Goal: Task Accomplishment & Management: Complete application form

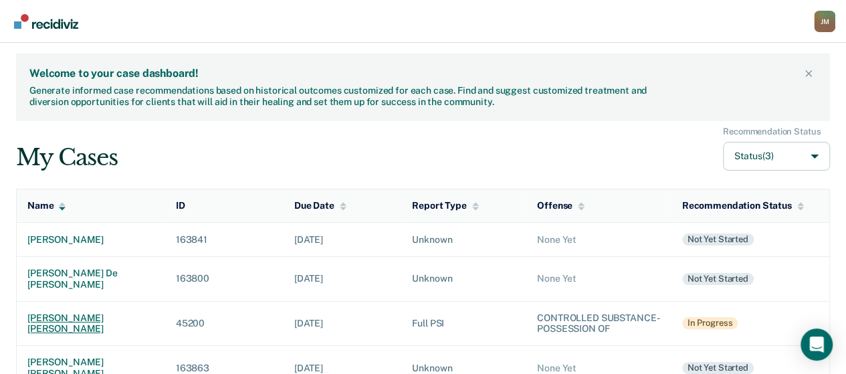
click at [90, 312] on div "[PERSON_NAME] [PERSON_NAME]" at bounding box center [90, 323] width 127 height 23
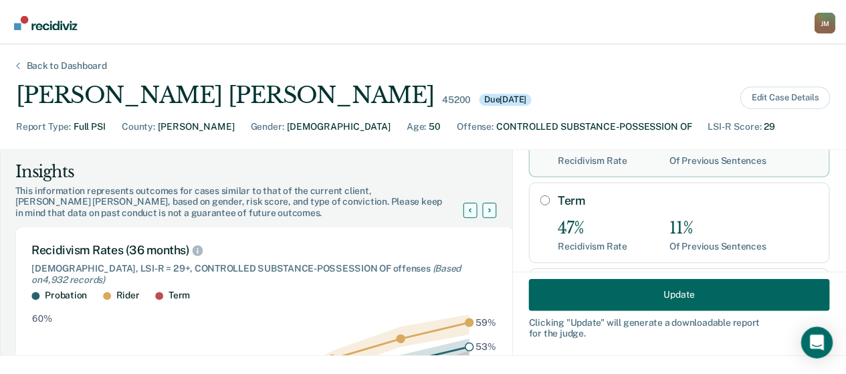
scroll to position [264, 0]
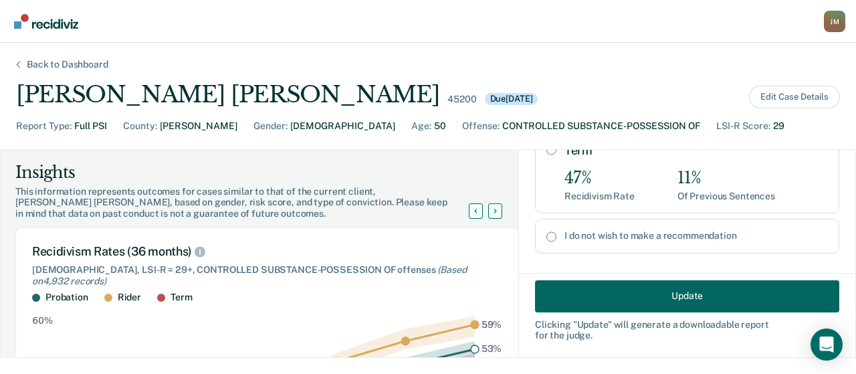
click at [546, 231] on input "I do not wish to make a recommendation" at bounding box center [551, 236] width 10 height 11
radio input "true"
radio input "false"
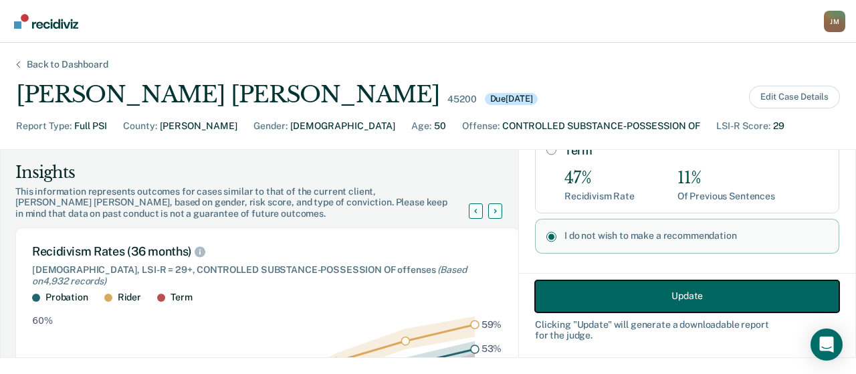
click at [591, 298] on button "Update" at bounding box center [687, 296] width 304 height 32
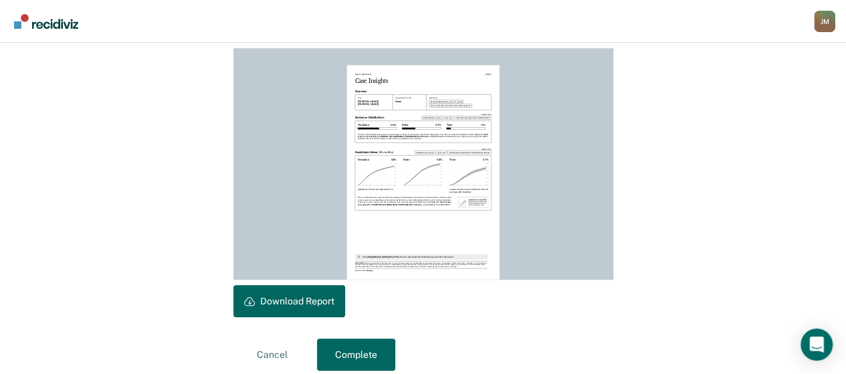
scroll to position [388, 0]
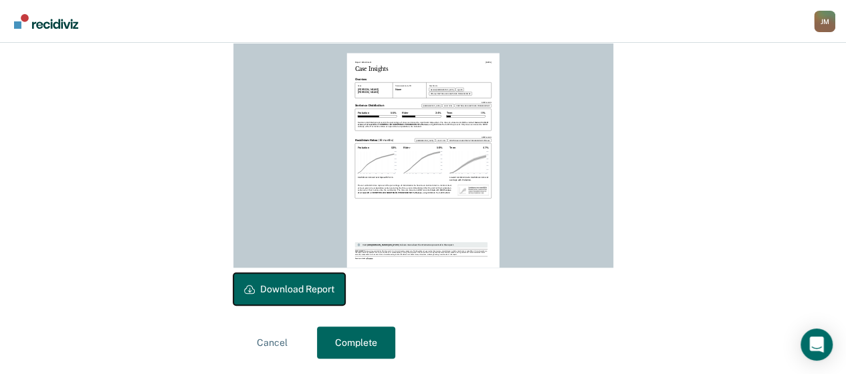
click at [326, 294] on button "Download Report" at bounding box center [289, 289] width 112 height 32
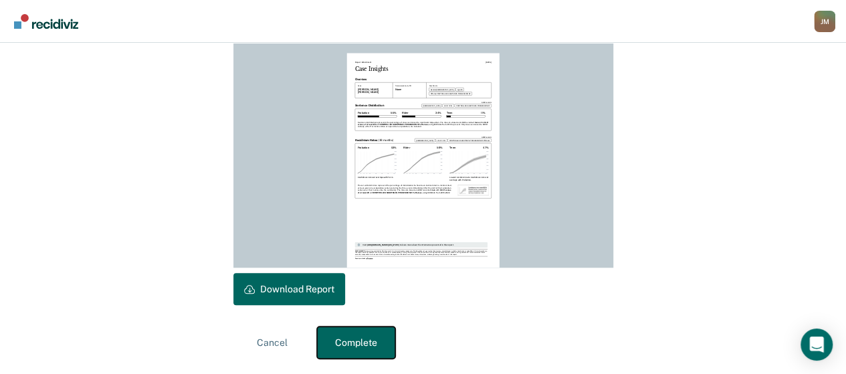
click at [377, 336] on button "Complete" at bounding box center [356, 342] width 78 height 32
click at [424, 334] on div "Cancel Complete" at bounding box center [423, 342] width 380 height 32
click at [360, 340] on button "Complete" at bounding box center [356, 342] width 78 height 32
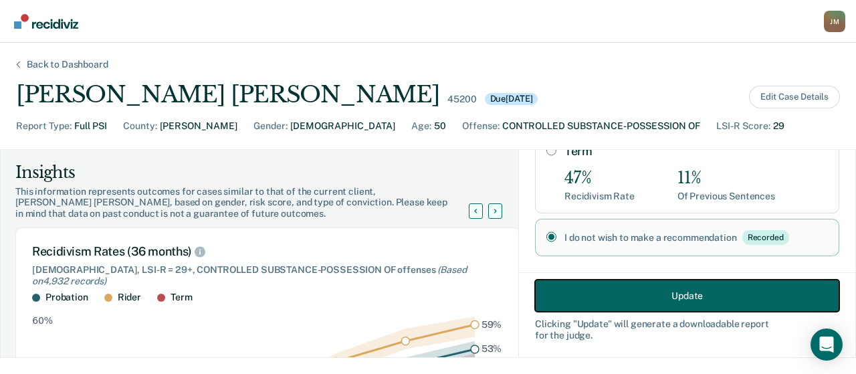
click at [607, 300] on button "Update" at bounding box center [687, 296] width 304 height 32
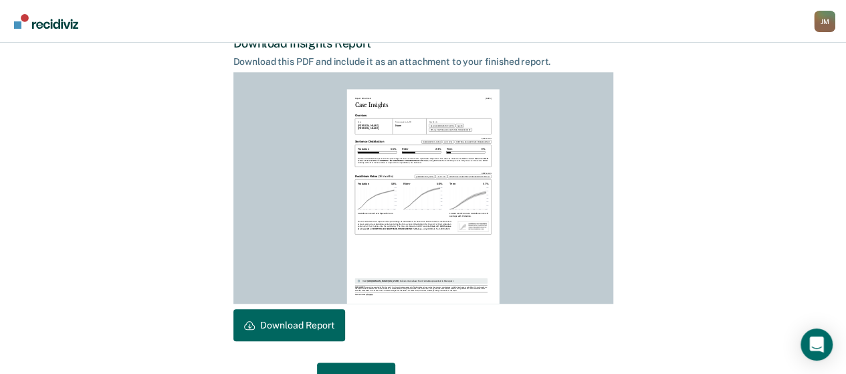
scroll to position [388, 0]
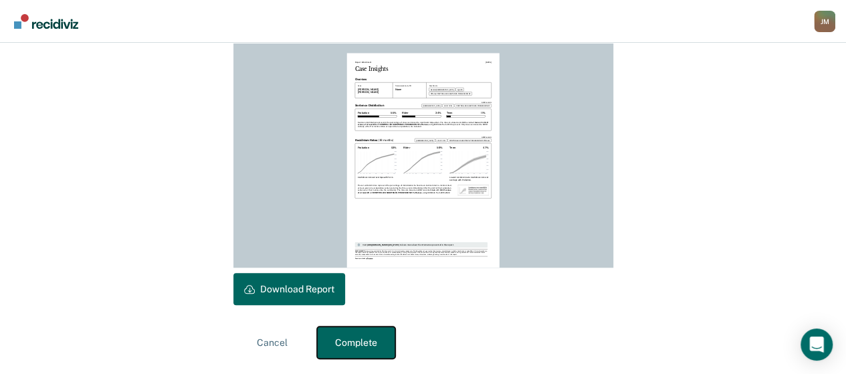
click at [352, 344] on button "Complete" at bounding box center [356, 342] width 78 height 32
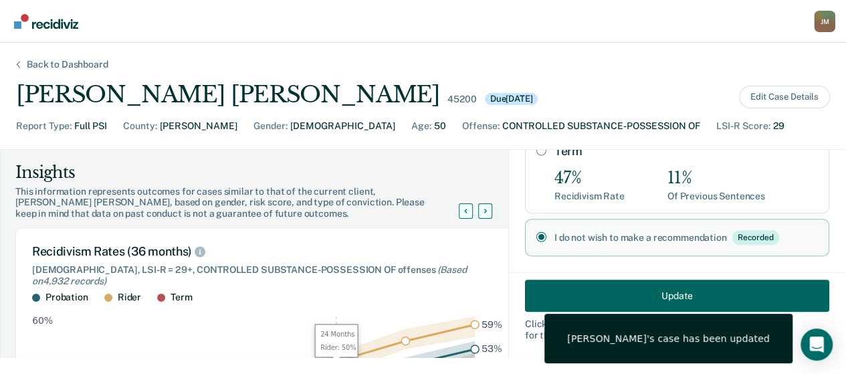
scroll to position [0, 0]
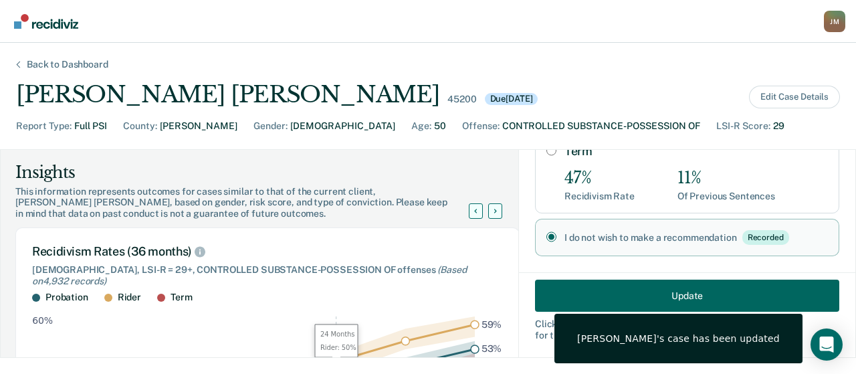
drag, startPoint x: 352, startPoint y: 344, endPoint x: 103, endPoint y: 185, distance: 295.9
click at [103, 185] on div "Insights This information represents outcomes for cases similar to that of the …" at bounding box center [260, 380] width 518 height 437
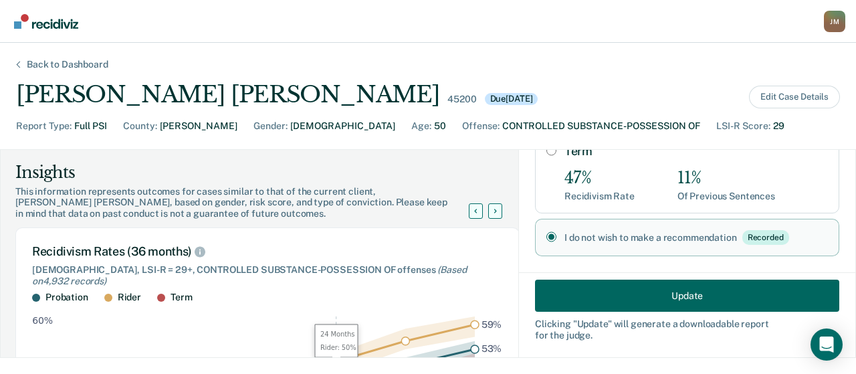
click at [58, 58] on div "Back to Dashboard [PERSON_NAME] [PERSON_NAME] 45200 Due [DATE] Edit Case Detail…" at bounding box center [428, 208] width 856 height 331
click at [35, 64] on div "Back to Dashboard" at bounding box center [68, 64] width 114 height 11
